Goal: Information Seeking & Learning: Learn about a topic

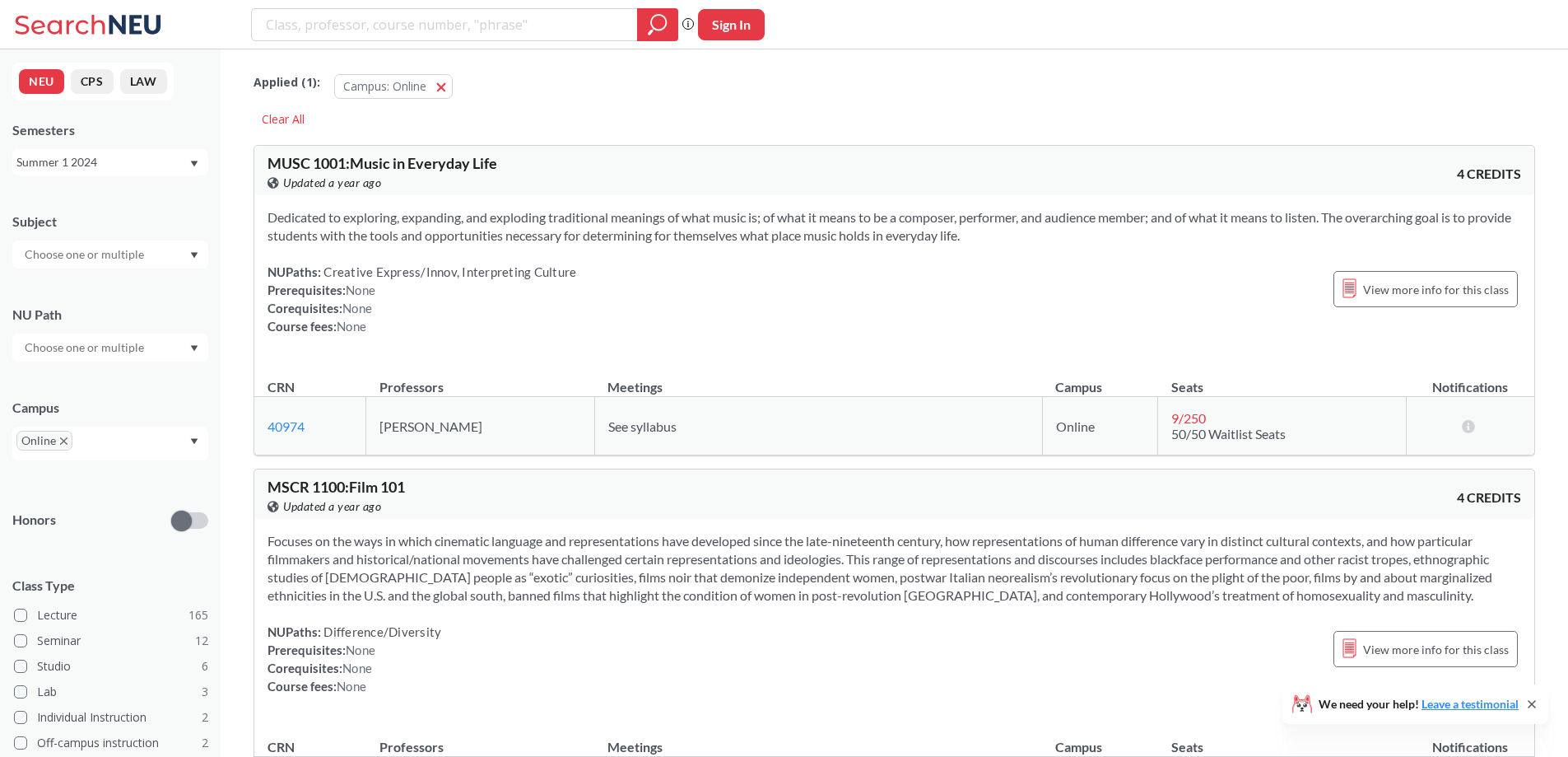
click at [1031, 261] on div "Dedicated to exploring, expanding, and exploding traditional meanings of what m…" at bounding box center [894, 278] width 1280 height 166
click at [126, 169] on div "Summer 1 2024" at bounding box center [102, 162] width 172 height 18
click at [126, 216] on div "Fall 2025" at bounding box center [109, 198] width 196 height 46
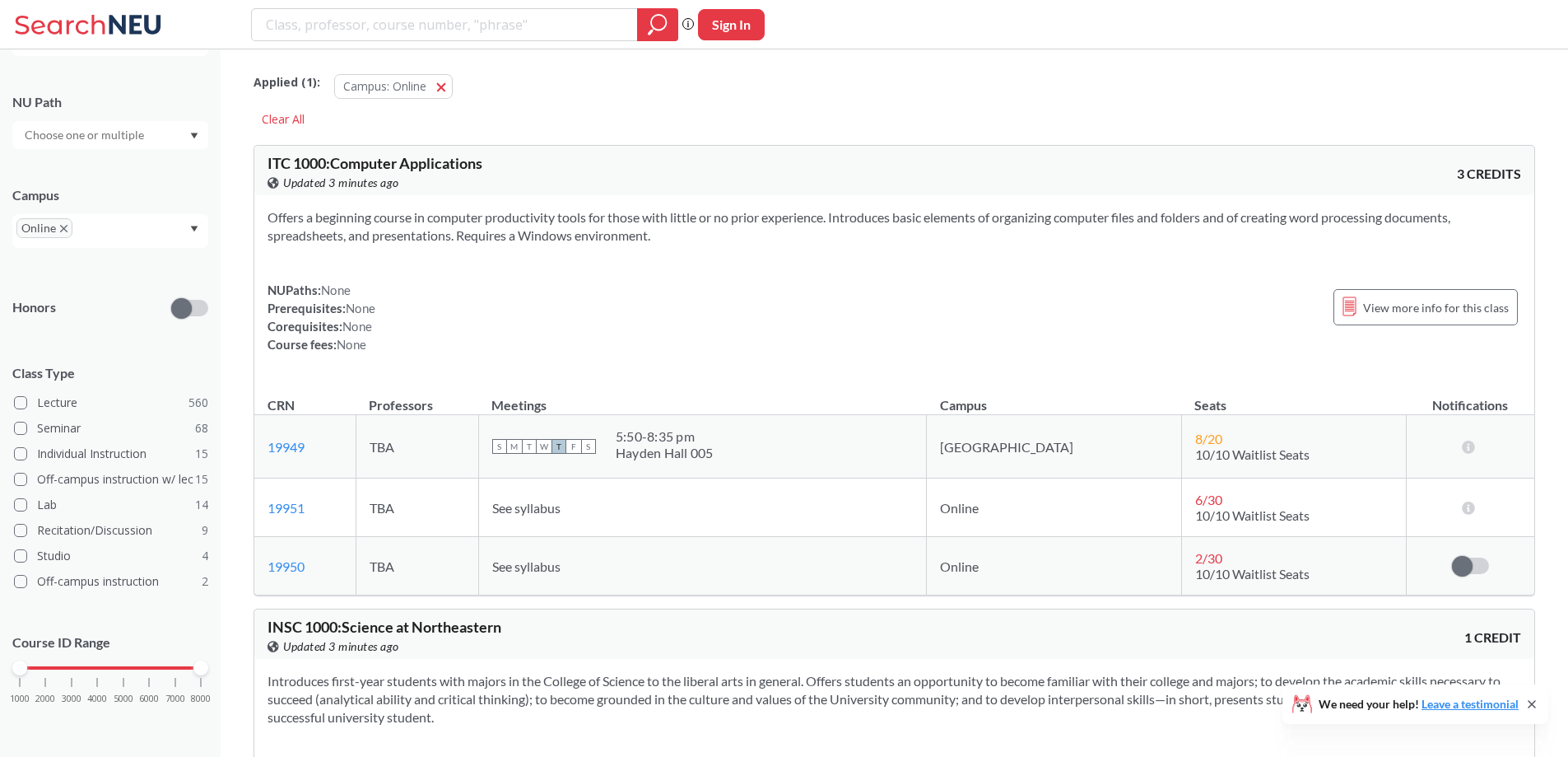
click at [141, 131] on input "text" at bounding box center [86, 135] width 138 height 20
click at [142, 239] on div "Creative Express/Innov ( 11 )" at bounding box center [109, 228] width 196 height 46
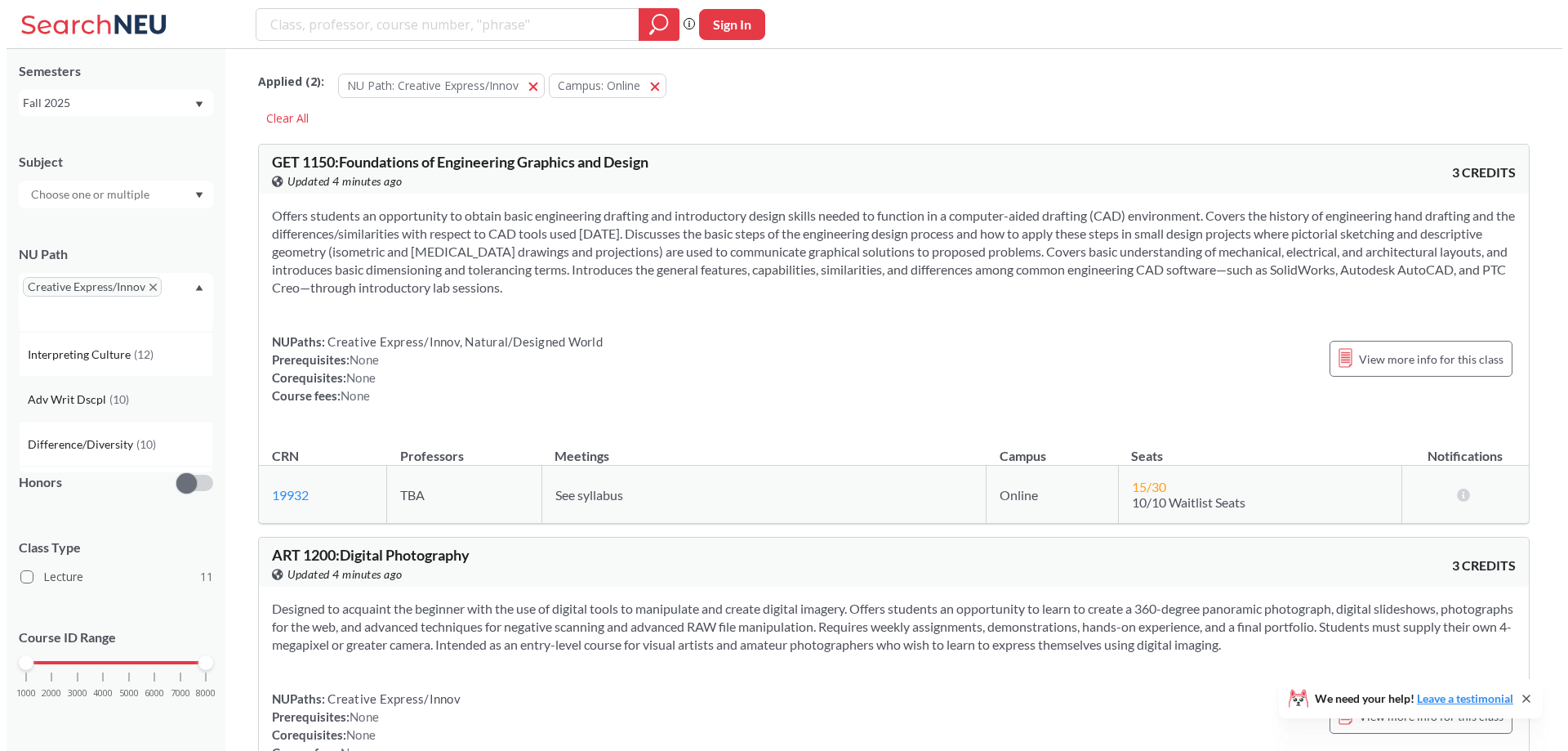
scroll to position [219, 0]
click at [146, 371] on div "Interpreting Culture ( 12 )" at bounding box center [109, 353] width 194 height 45
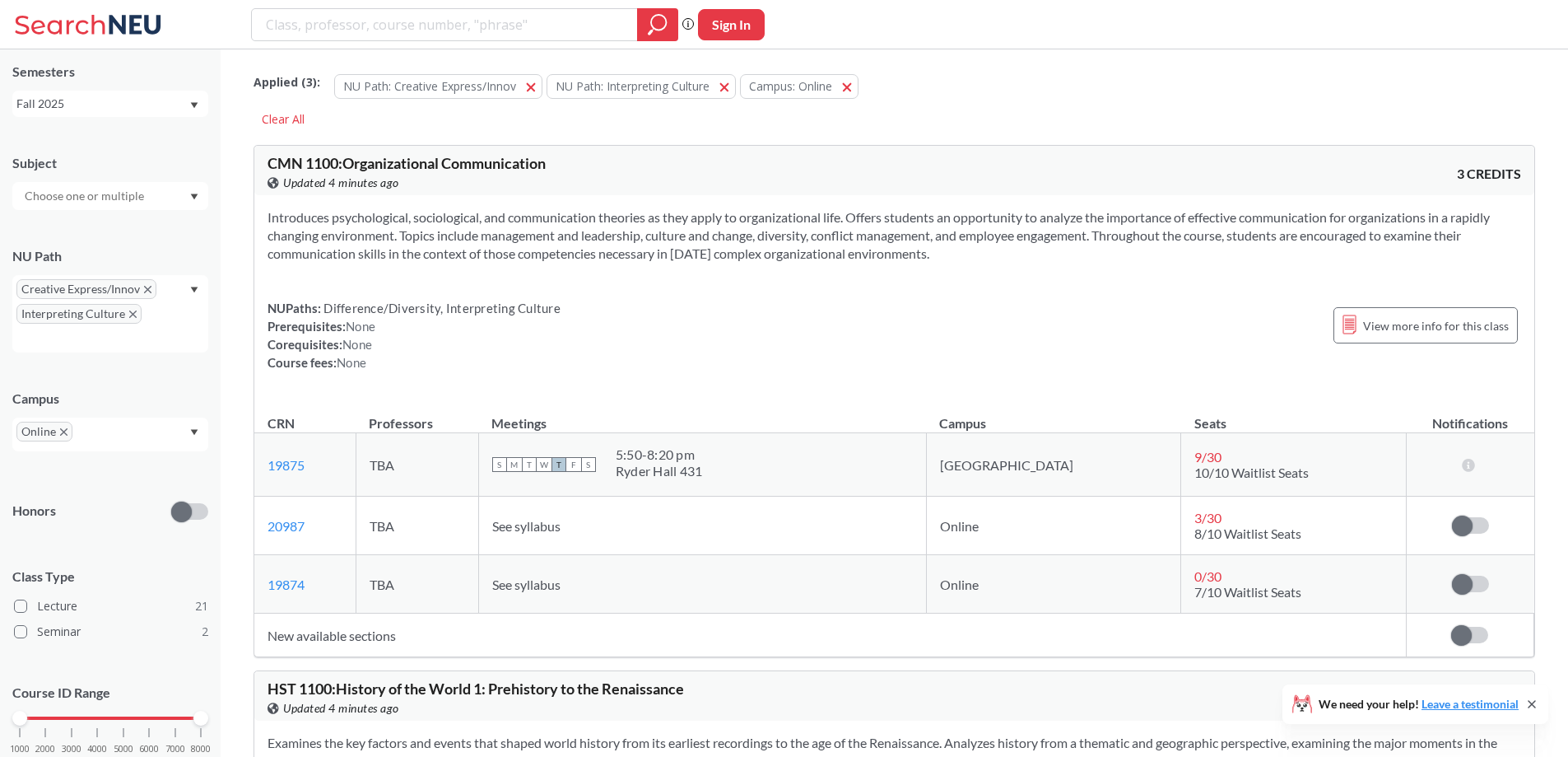
scroll to position [834, 0]
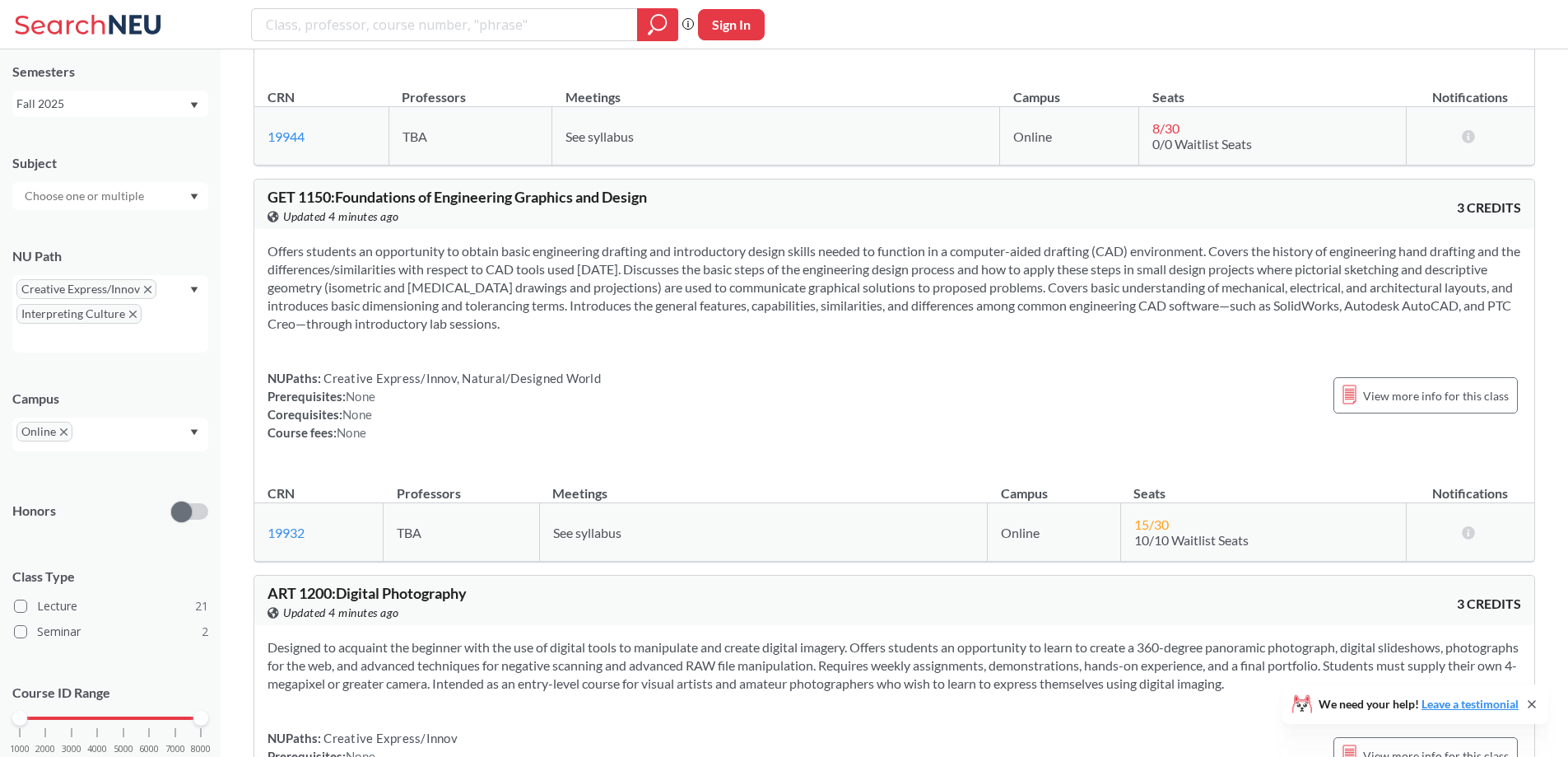
click at [66, 433] on icon "X to remove pill" at bounding box center [63, 431] width 7 height 7
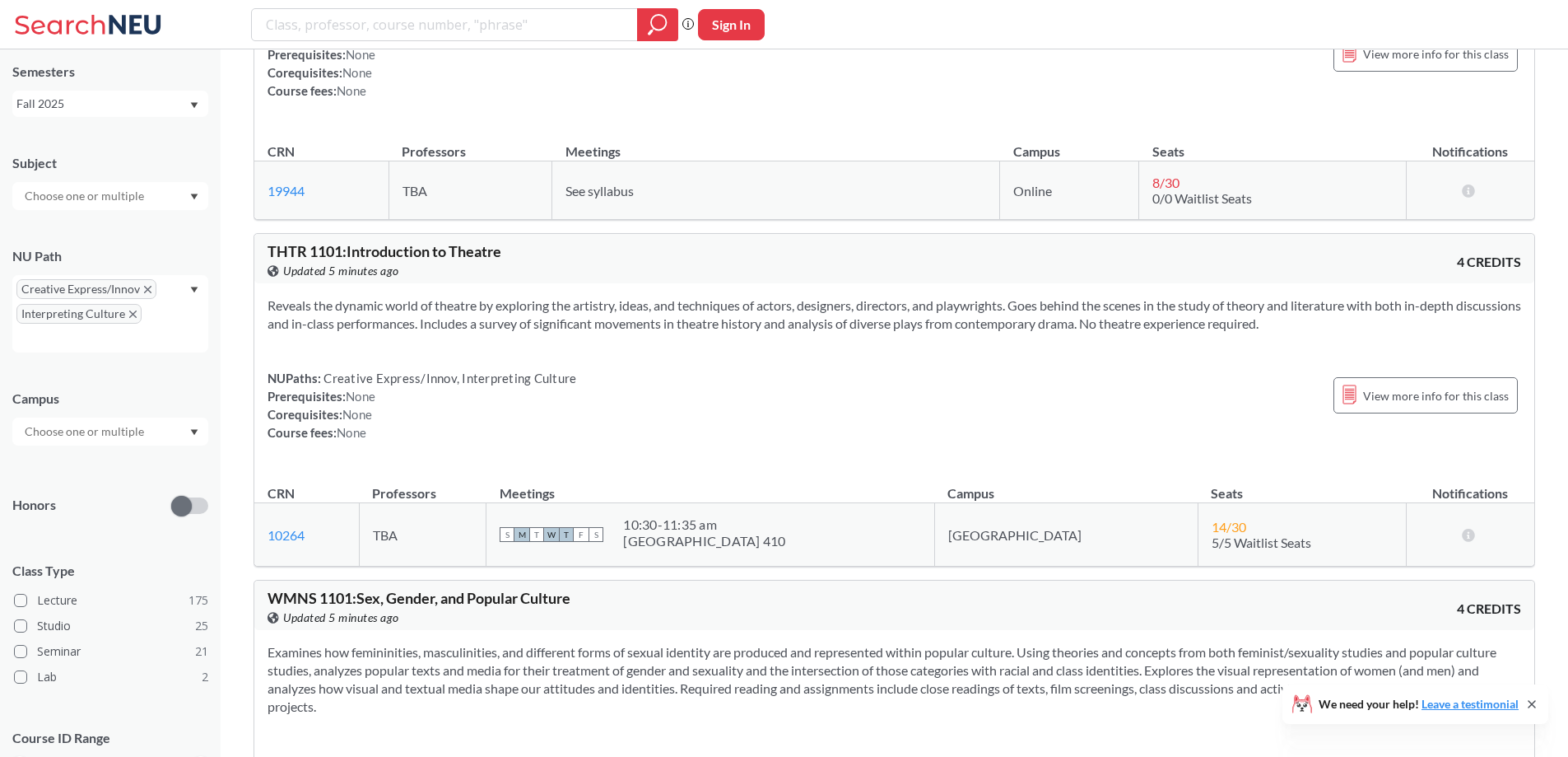
scroll to position [294, 0]
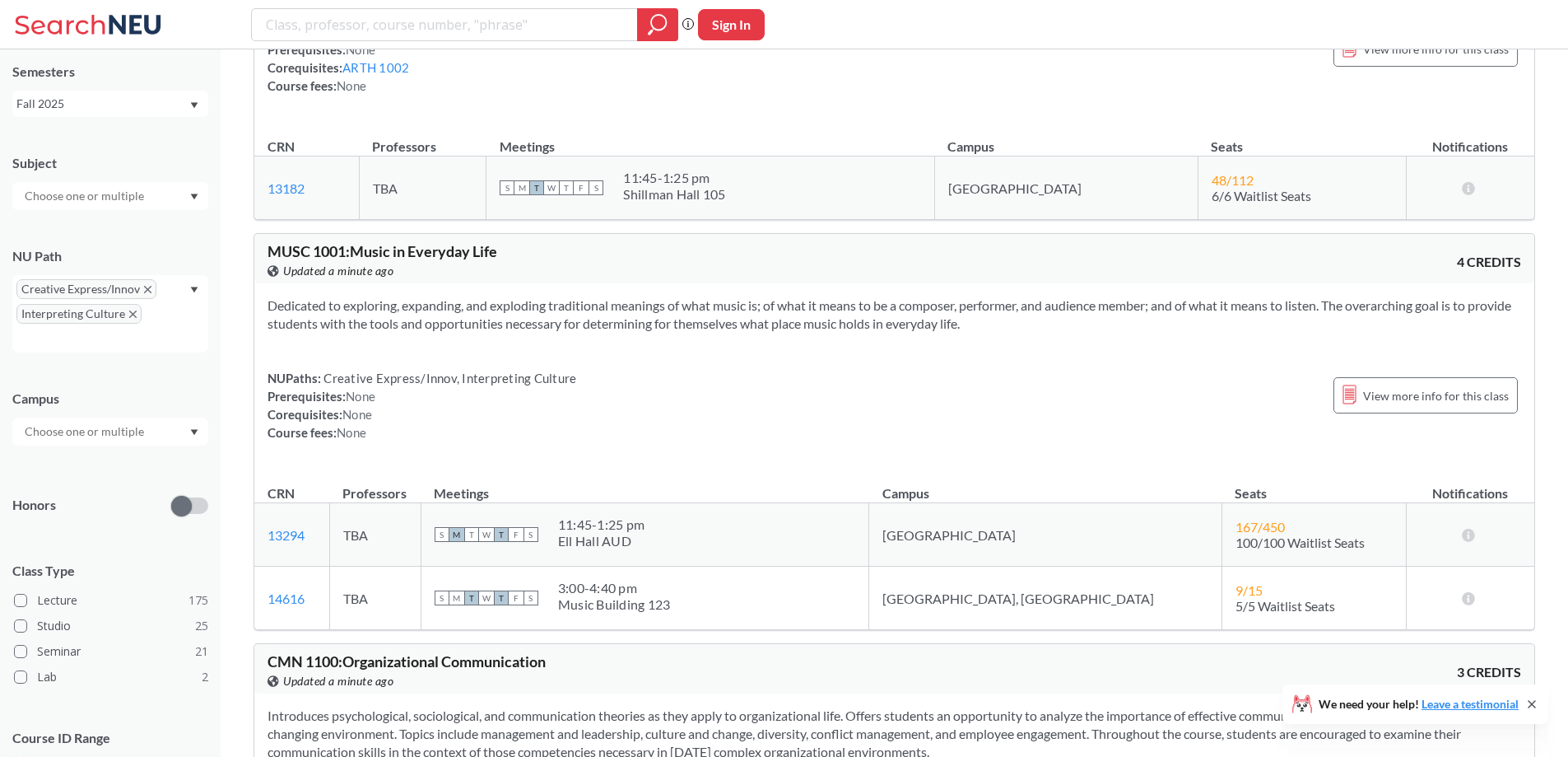
click at [592, 330] on section "Dedicated to exploring, expanding, and exploding traditional meanings of what m…" at bounding box center [894, 314] width 1254 height 36
click at [604, 320] on section "Dedicated to exploring, expanding, and exploding traditional meanings of what m…" at bounding box center [894, 314] width 1254 height 36
click at [605, 318] on section "Dedicated to exploring, expanding, and exploding traditional meanings of what m…" at bounding box center [894, 314] width 1254 height 36
